Goal: Task Accomplishment & Management: Manage account settings

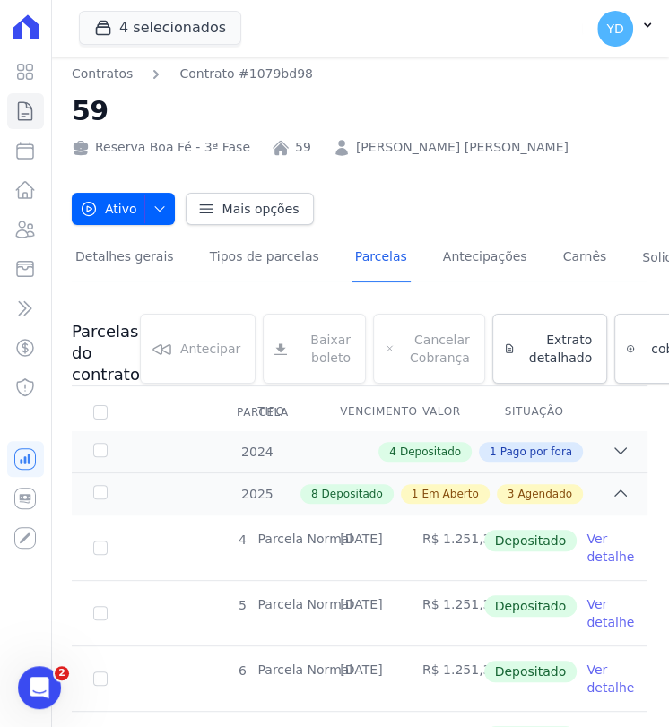
click at [48, 117] on div "Visão Geral Contratos [GEOGRAPHIC_DATA] Lotes Clientes Minha Carteira Transferê…" at bounding box center [25, 363] width 51 height 727
click at [25, 112] on icon at bounding box center [25, 111] width 22 height 22
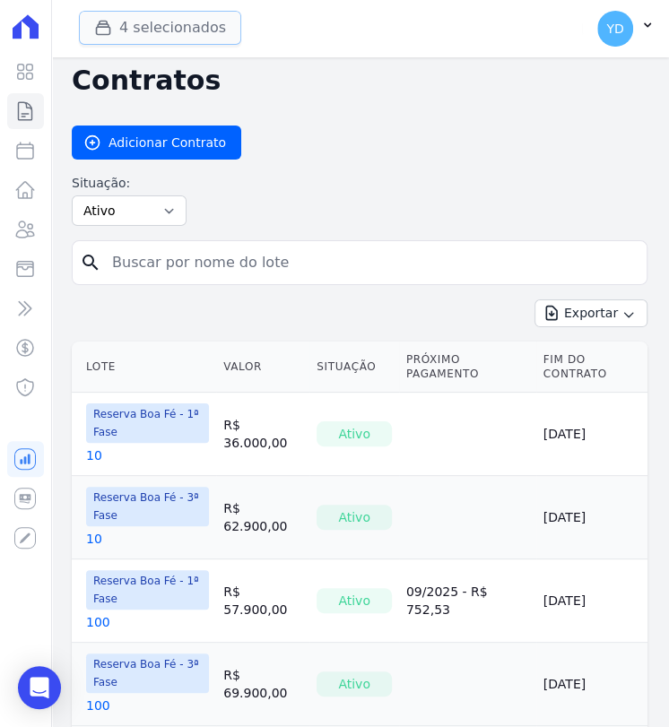
click at [131, 22] on button "4 selecionados" at bounding box center [160, 28] width 162 height 34
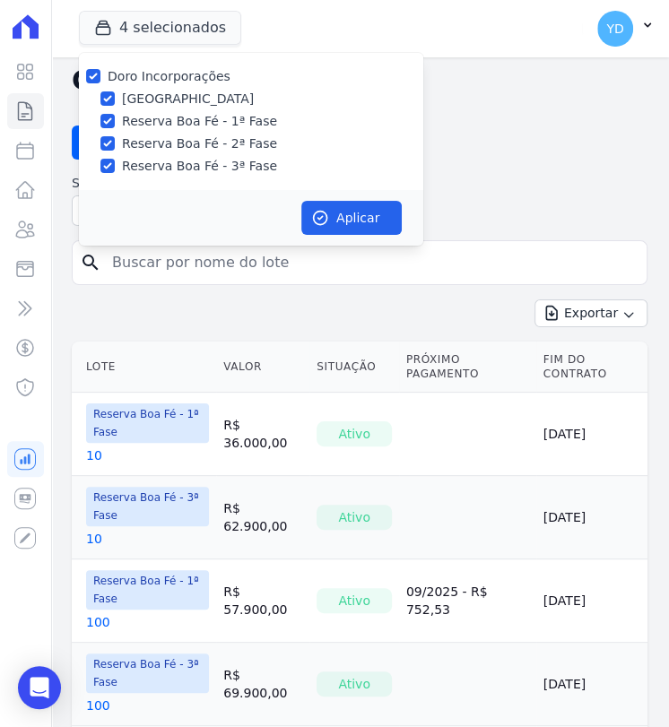
click at [142, 76] on label "Doro Incorporações" at bounding box center [169, 76] width 123 height 14
click at [100, 76] on input "Doro Incorporações" at bounding box center [93, 76] width 14 height 14
checkbox input "false"
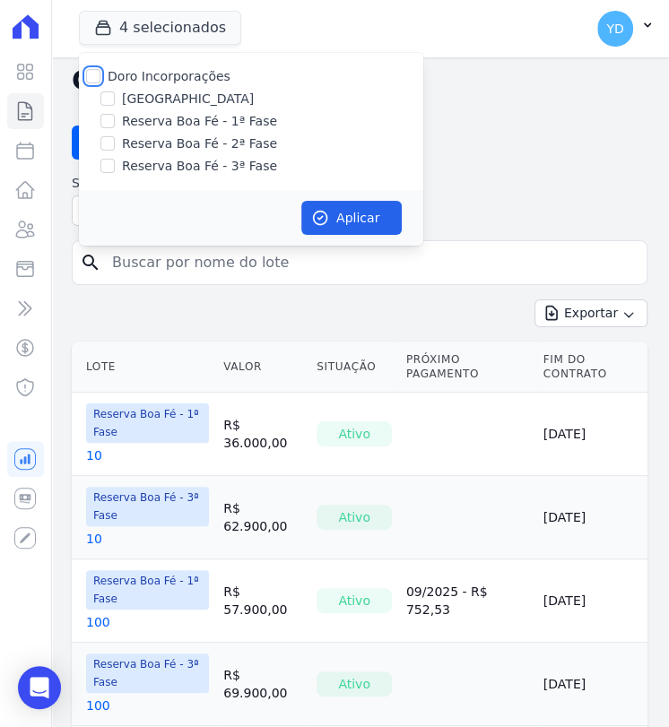
checkbox input "false"
click at [210, 126] on label "Reserva Boa Fé - 1ª Fase" at bounding box center [199, 121] width 155 height 19
click at [115, 126] on input "Reserva Boa Fé - 1ª Fase" at bounding box center [107, 121] width 14 height 14
checkbox input "true"
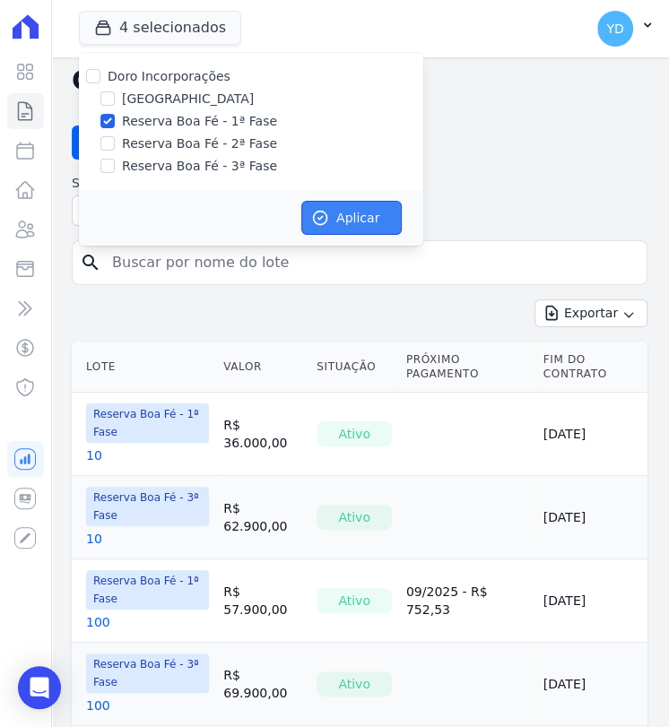
click at [359, 212] on button "Aplicar" at bounding box center [351, 218] width 100 height 34
click at [315, 263] on input "search" at bounding box center [370, 263] width 538 height 36
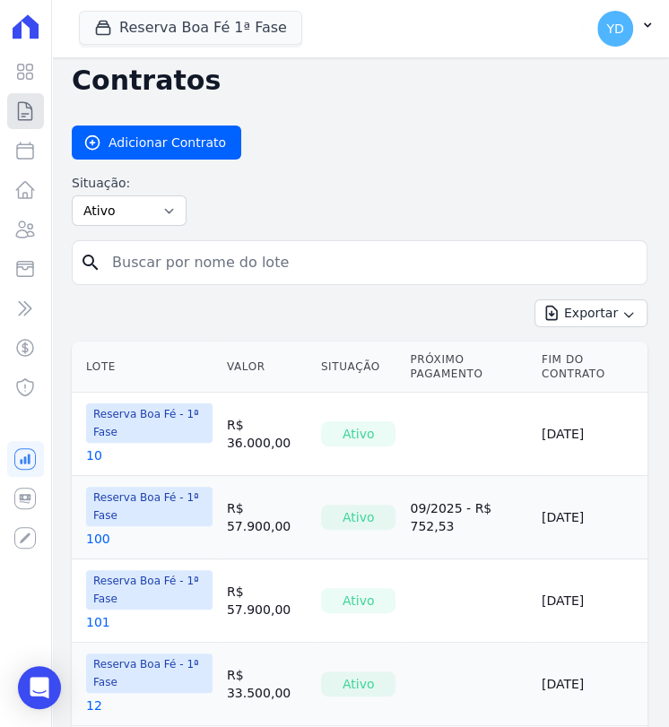
click at [19, 109] on icon at bounding box center [25, 111] width 13 height 18
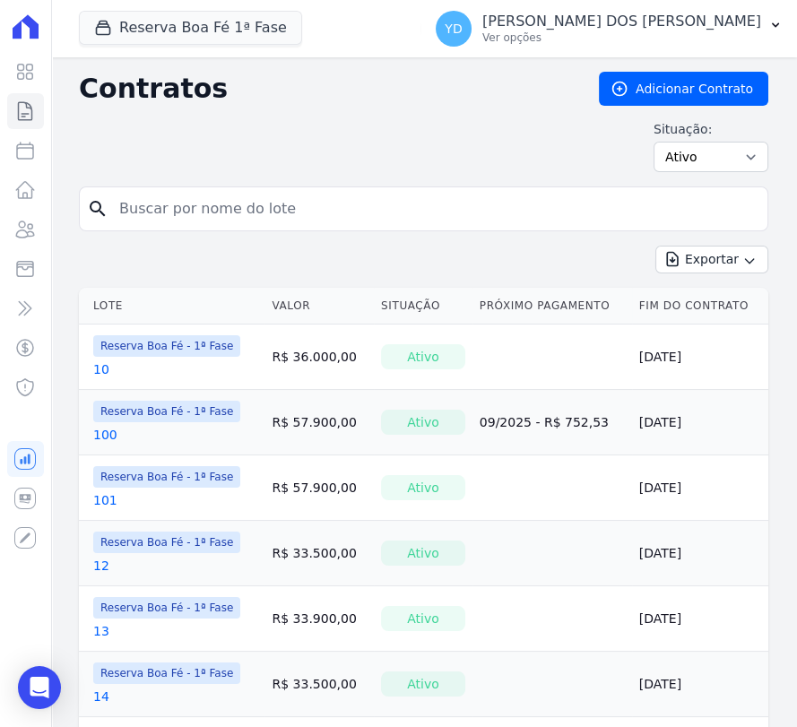
click at [224, 195] on input "search" at bounding box center [434, 209] width 652 height 36
click at [734, 154] on select "Ativo Todos Pausado Distratado Rascunho Expirado Encerrado" at bounding box center [710, 157] width 115 height 30
select select "all"
click at [653, 142] on select "Ativo Todos Pausado Distratado Rascunho Expirado Encerrado" at bounding box center [710, 157] width 115 height 30
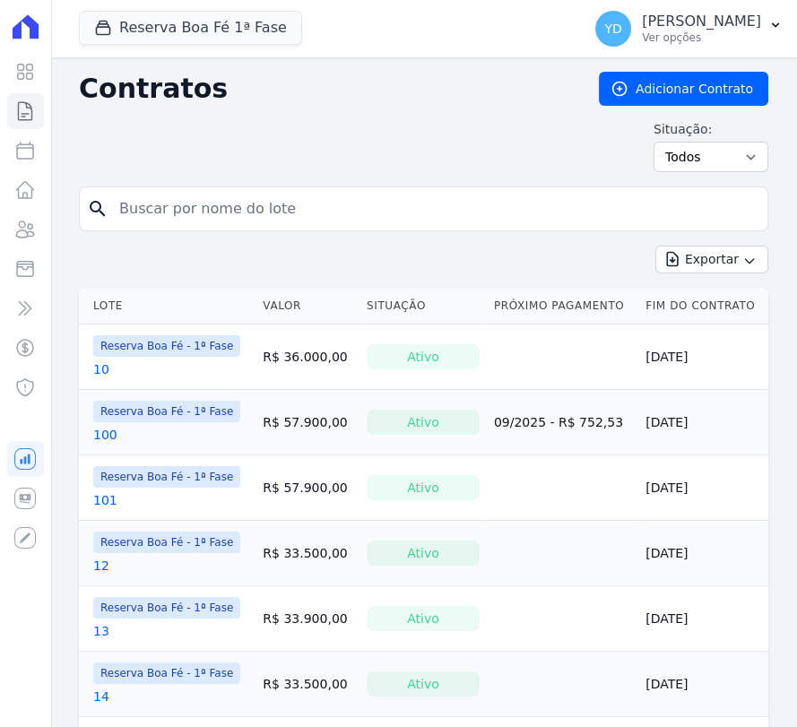
drag, startPoint x: 0, startPoint y: 0, endPoint x: 523, endPoint y: 216, distance: 565.5
click at [523, 216] on input "search" at bounding box center [434, 209] width 652 height 36
type input "1"
click at [207, 200] on input "1" at bounding box center [434, 209] width 652 height 36
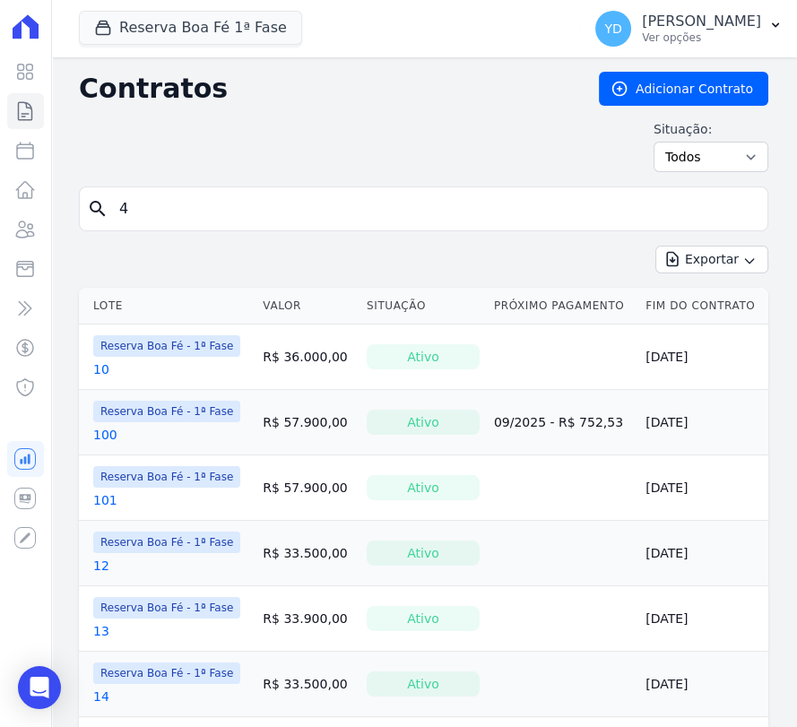
type input "4"
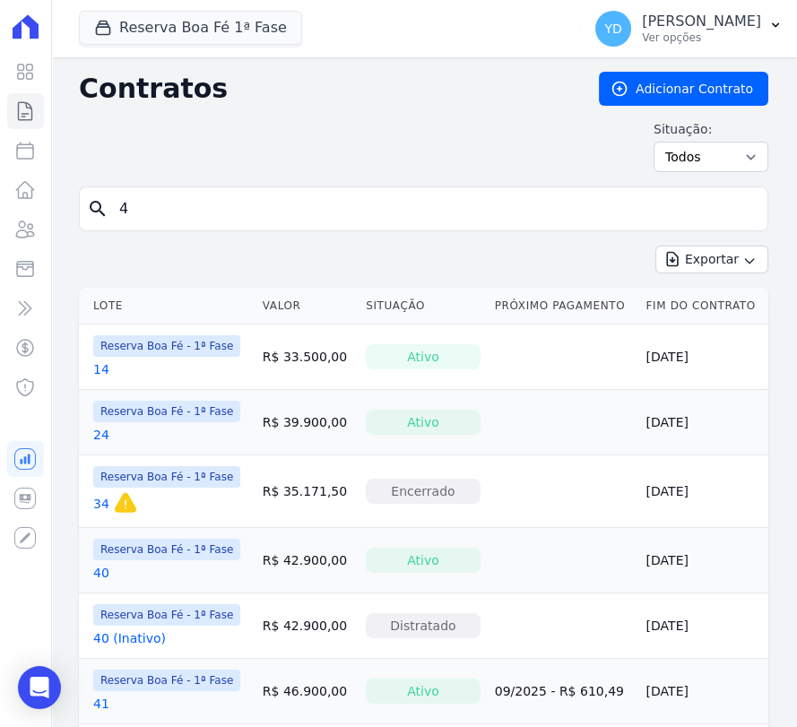
click at [249, 215] on input "4" at bounding box center [434, 209] width 652 height 36
type input "8"
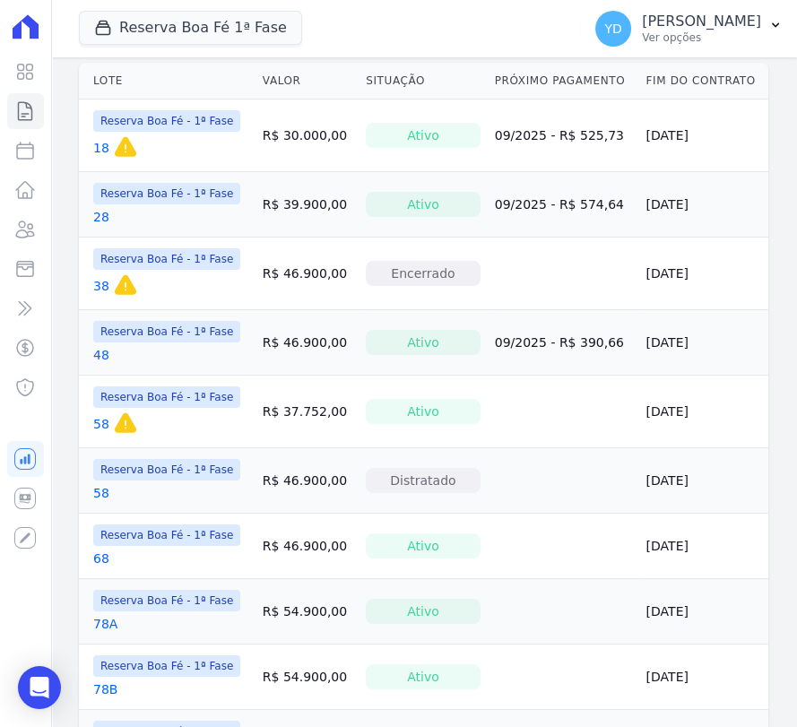
scroll to position [121, 0]
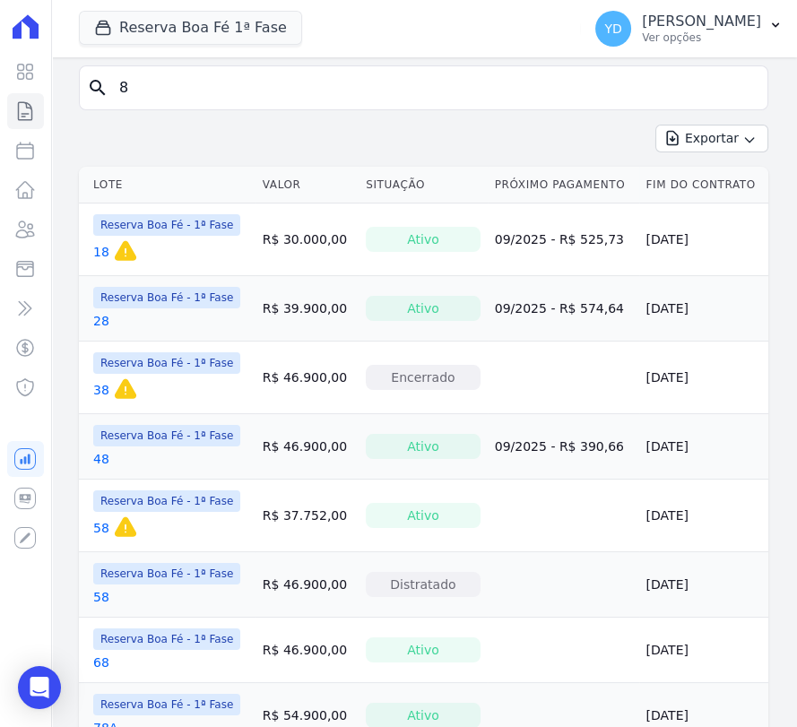
click at [163, 100] on input "8" at bounding box center [434, 88] width 652 height 36
type input "11"
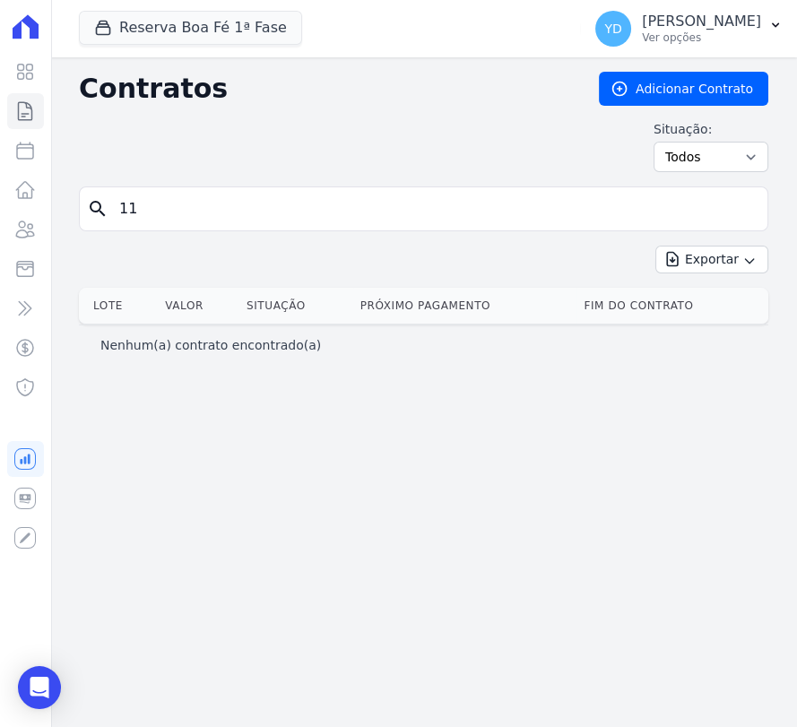
click at [176, 197] on input "11" at bounding box center [434, 209] width 652 height 36
type input "0"
type input "15"
click at [190, 216] on input "15" at bounding box center [434, 209] width 652 height 36
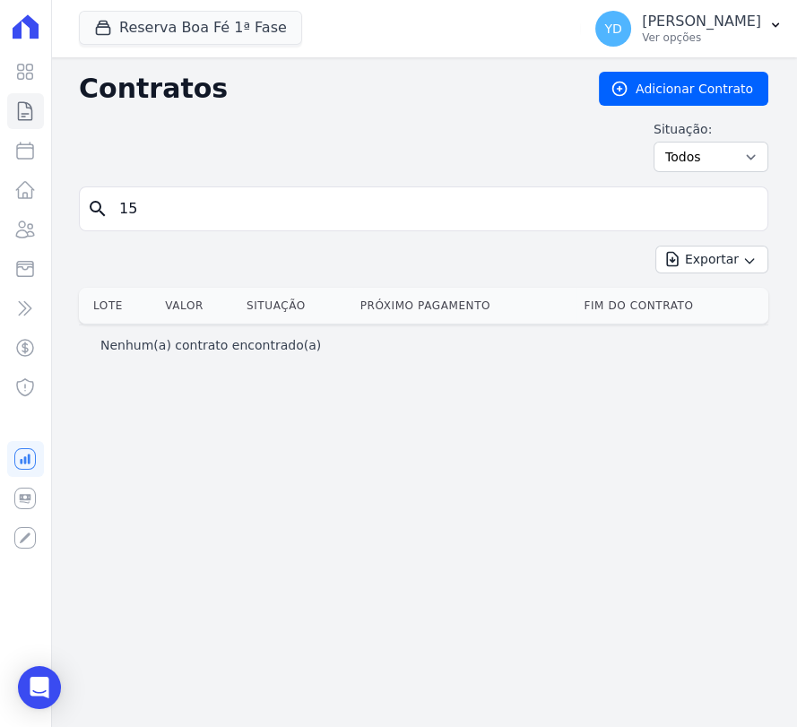
click at [190, 216] on input "15" at bounding box center [434, 209] width 652 height 36
click at [169, 203] on input "15" at bounding box center [434, 209] width 652 height 36
type input "22"
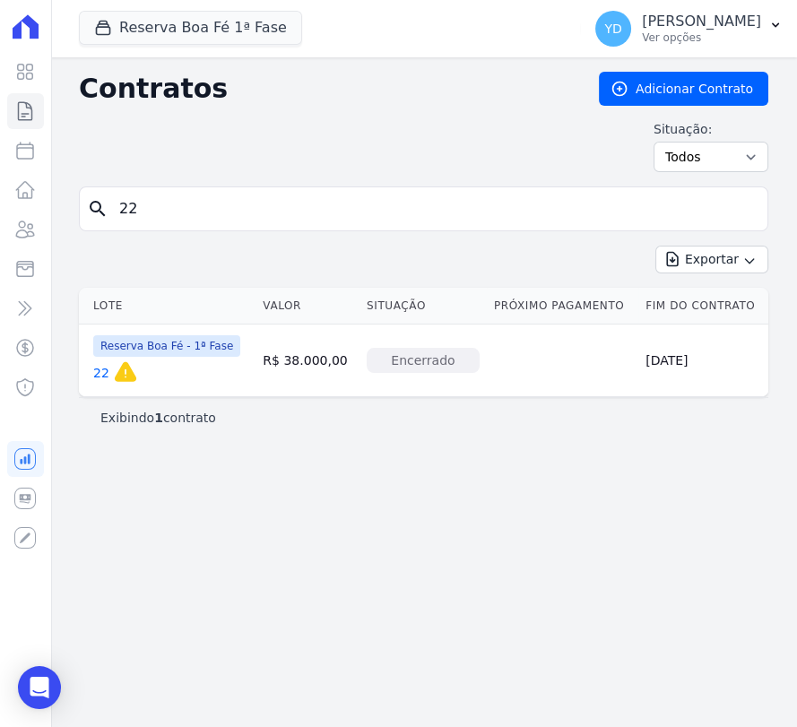
click at [171, 212] on input "22" at bounding box center [434, 209] width 652 height 36
type input "23"
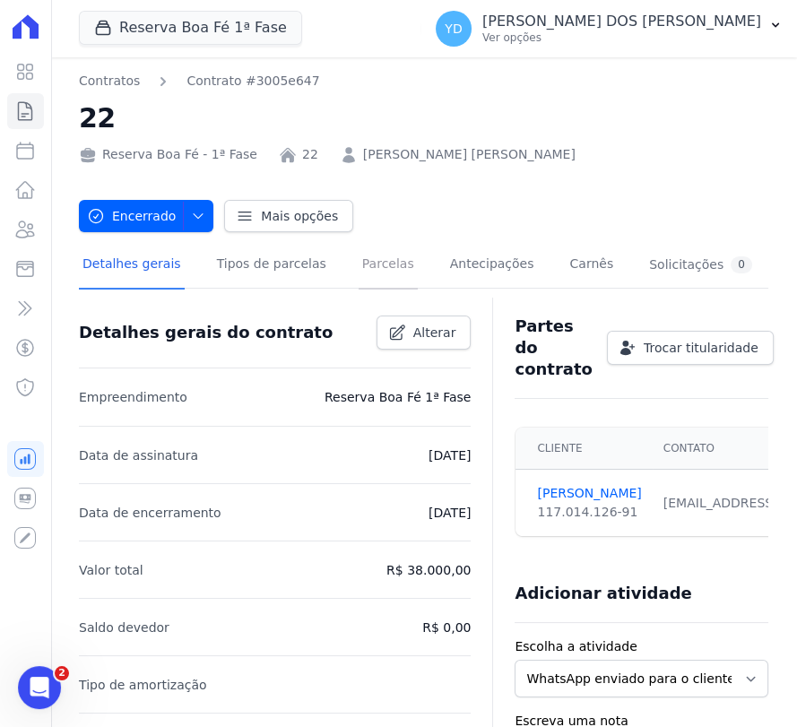
click at [387, 270] on link "Parcelas" at bounding box center [388, 266] width 59 height 48
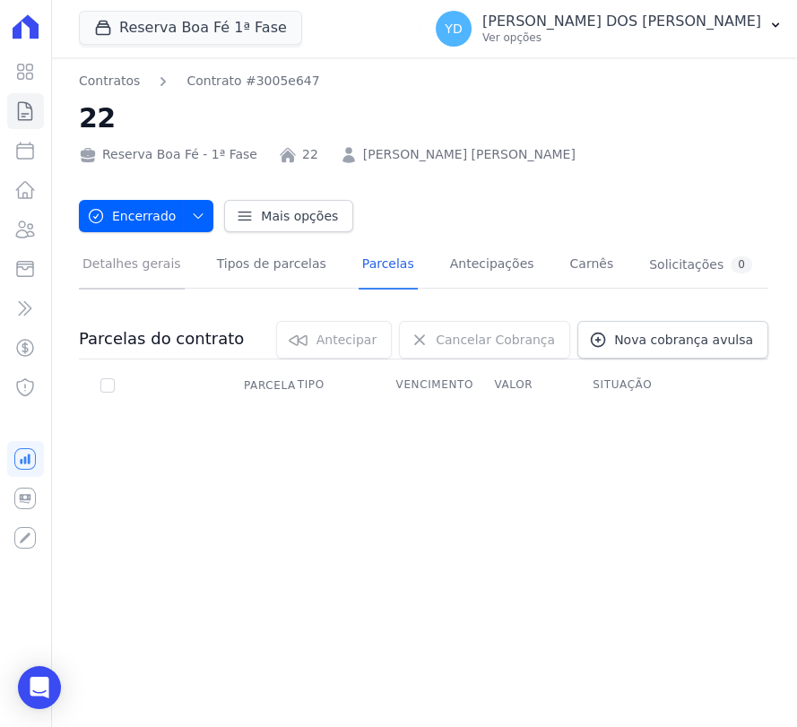
click at [122, 268] on link "Detalhes gerais" at bounding box center [132, 266] width 106 height 48
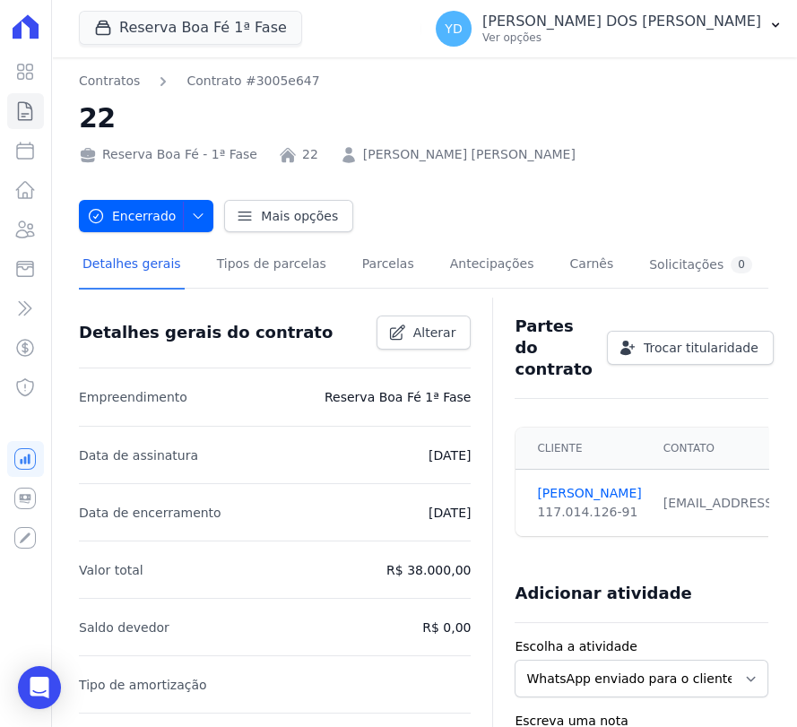
click at [356, 290] on div at bounding box center [423, 295] width 689 height 15
click at [359, 280] on link "Parcelas" at bounding box center [388, 266] width 59 height 48
click at [360, 275] on link "Parcelas" at bounding box center [388, 266] width 59 height 48
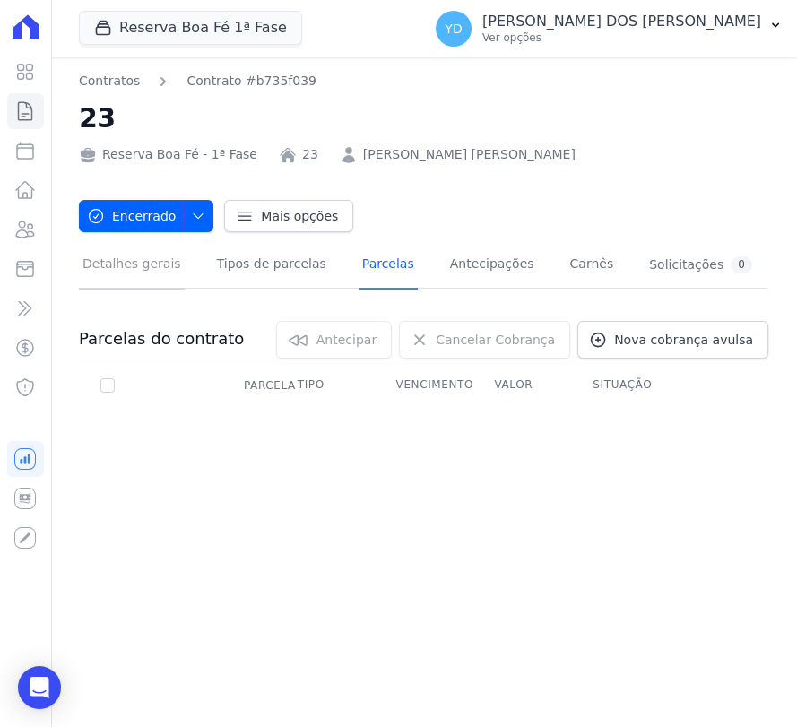
click at [113, 280] on link "Detalhes gerais" at bounding box center [132, 266] width 106 height 48
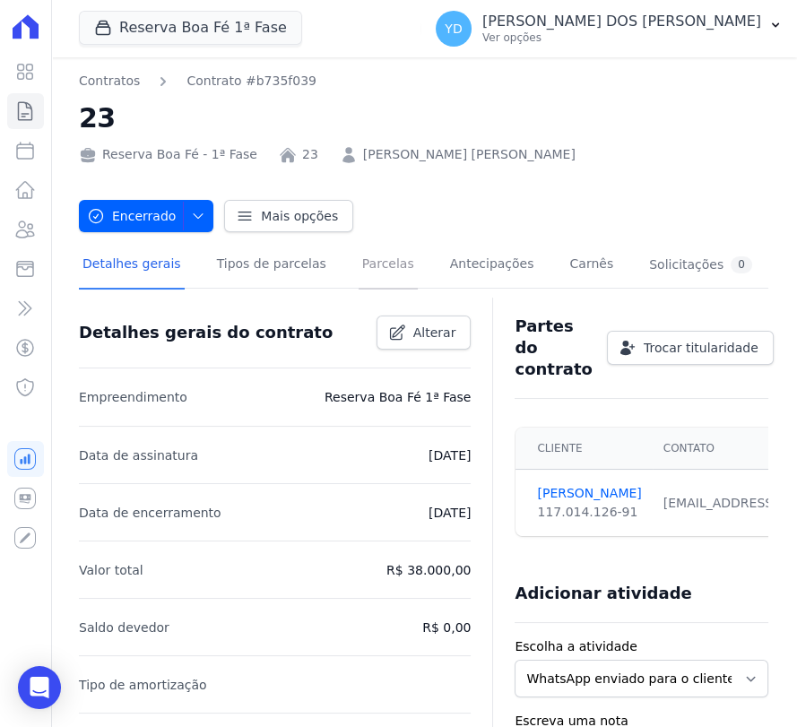
click at [371, 263] on link "Parcelas" at bounding box center [388, 266] width 59 height 48
